Goal: Check status: Check status

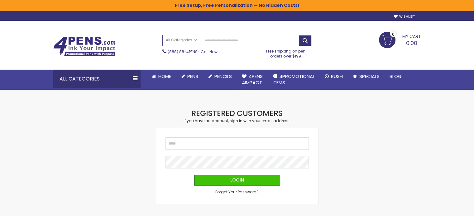
click at [207, 154] on fieldset "Email Password Login Forgot Your Password?" at bounding box center [236, 166] width 143 height 57
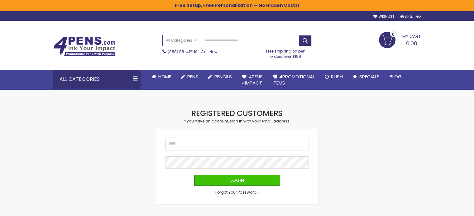
click at [211, 146] on input "Email" at bounding box center [236, 144] width 143 height 12
type input "**********"
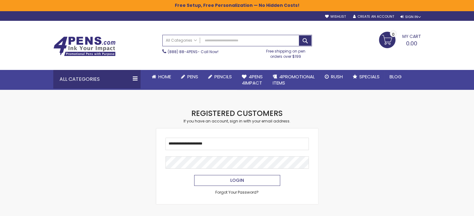
click at [209, 181] on button "Login" at bounding box center [237, 180] width 86 height 11
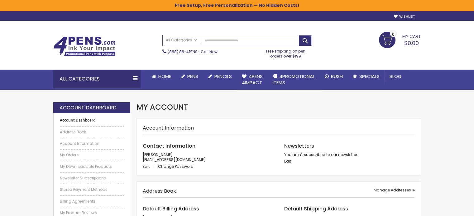
scroll to position [82, 0]
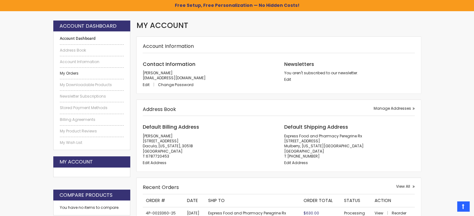
click at [73, 71] on link "My Orders" at bounding box center [92, 73] width 64 height 5
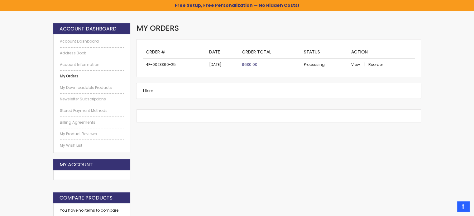
scroll to position [79, 0]
click at [352, 65] on span "View" at bounding box center [355, 64] width 9 height 5
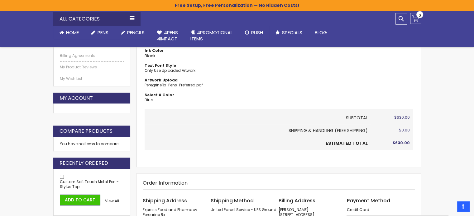
scroll to position [145, 0]
